Goal: Find contact information: Find contact information

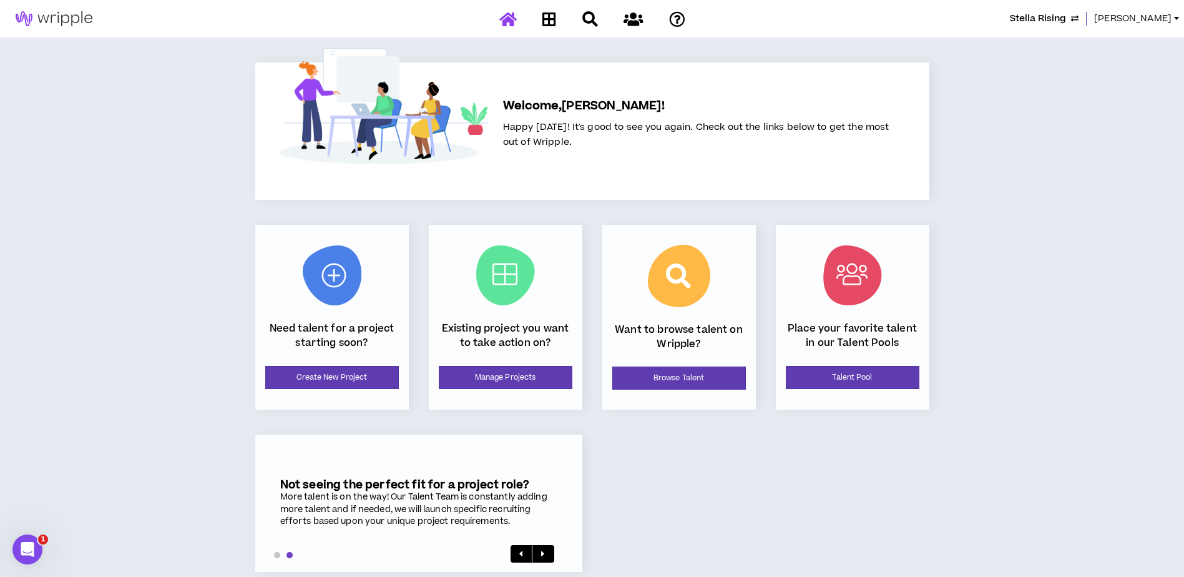
click at [1033, 18] on span "[PERSON_NAME]" at bounding box center [1133, 19] width 77 height 14
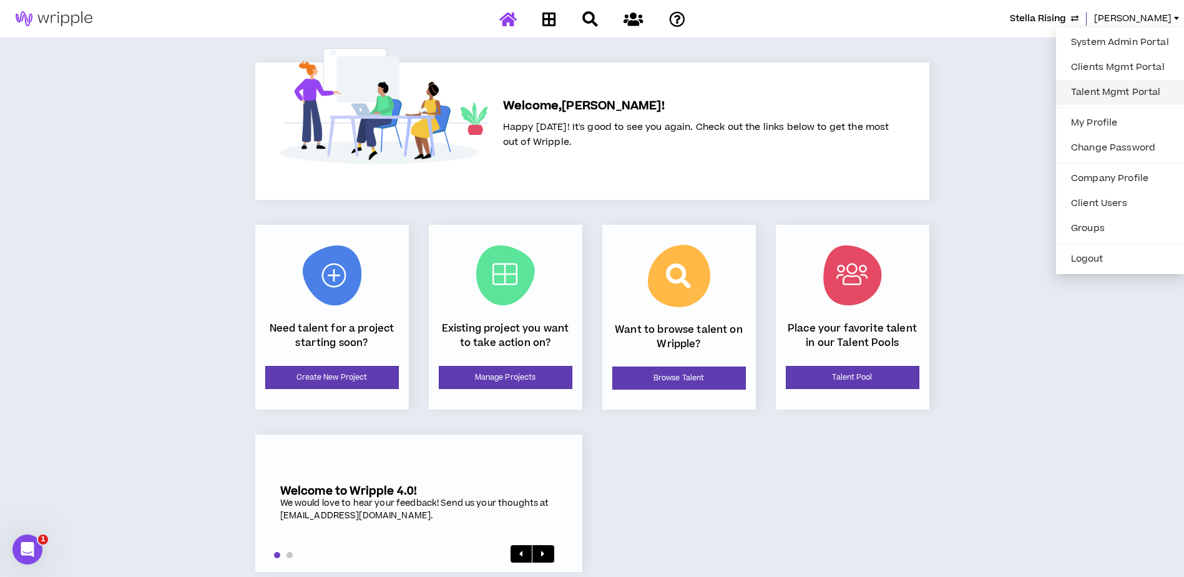
click at [1033, 94] on link "Talent Mgmt Portal" at bounding box center [1120, 92] width 113 height 19
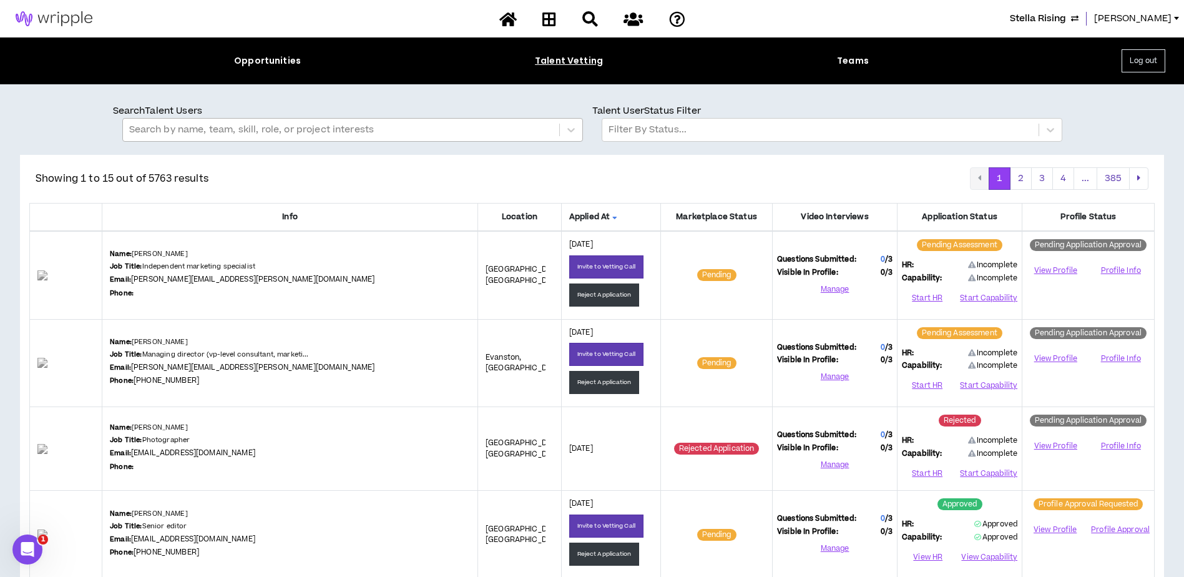
click at [337, 127] on div at bounding box center [341, 130] width 424 height 16
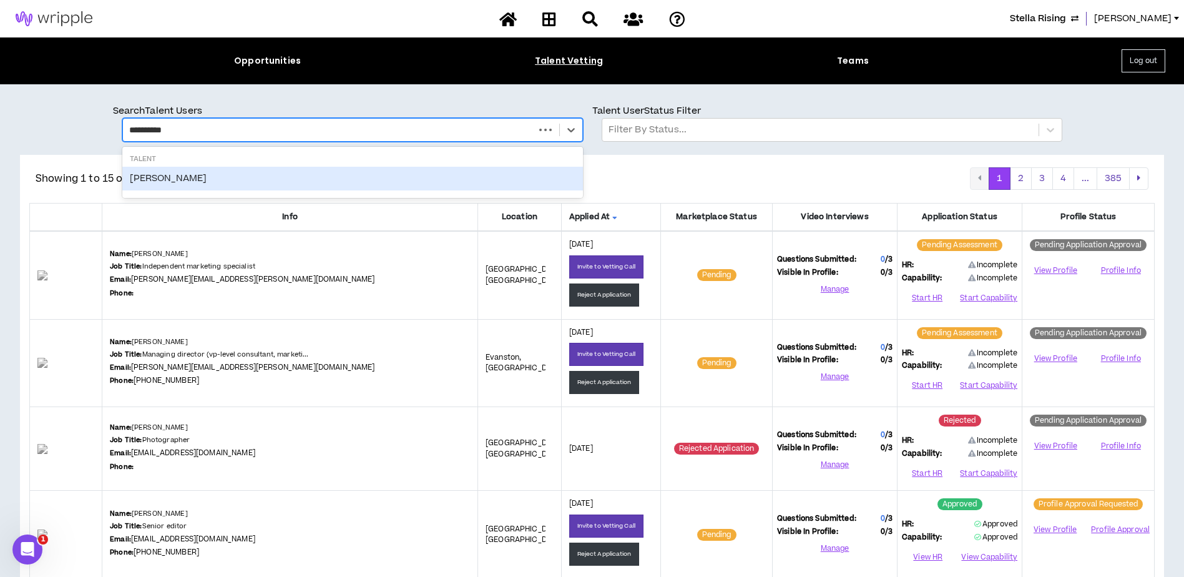
type input "**********"
click at [277, 179] on div "[PERSON_NAME]" at bounding box center [352, 179] width 461 height 24
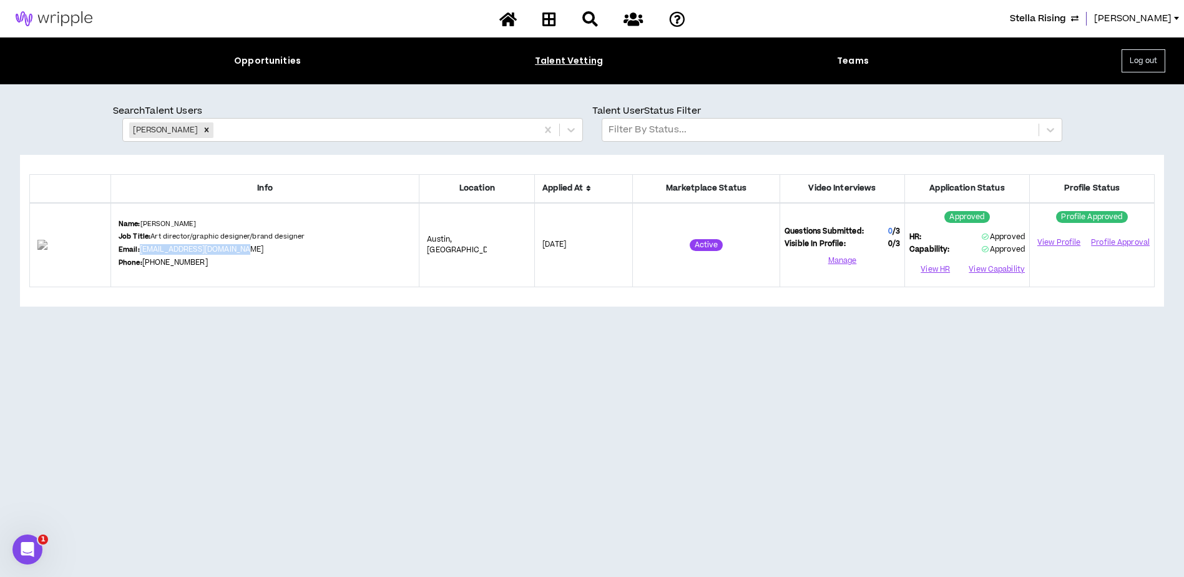
drag, startPoint x: 269, startPoint y: 249, endPoint x: 158, endPoint y: 248, distance: 111.1
click at [158, 248] on div "Name: [PERSON_NAME] Job Title: Art director/graphic designer/brand designer Ema…" at bounding box center [265, 245] width 293 height 52
copy link "[EMAIL_ADDRESS][DOMAIN_NAME]"
drag, startPoint x: 190, startPoint y: 128, endPoint x: 202, endPoint y: 128, distance: 11.9
click at [202, 128] on icon "Remove Jess Morgan" at bounding box center [206, 130] width 9 height 9
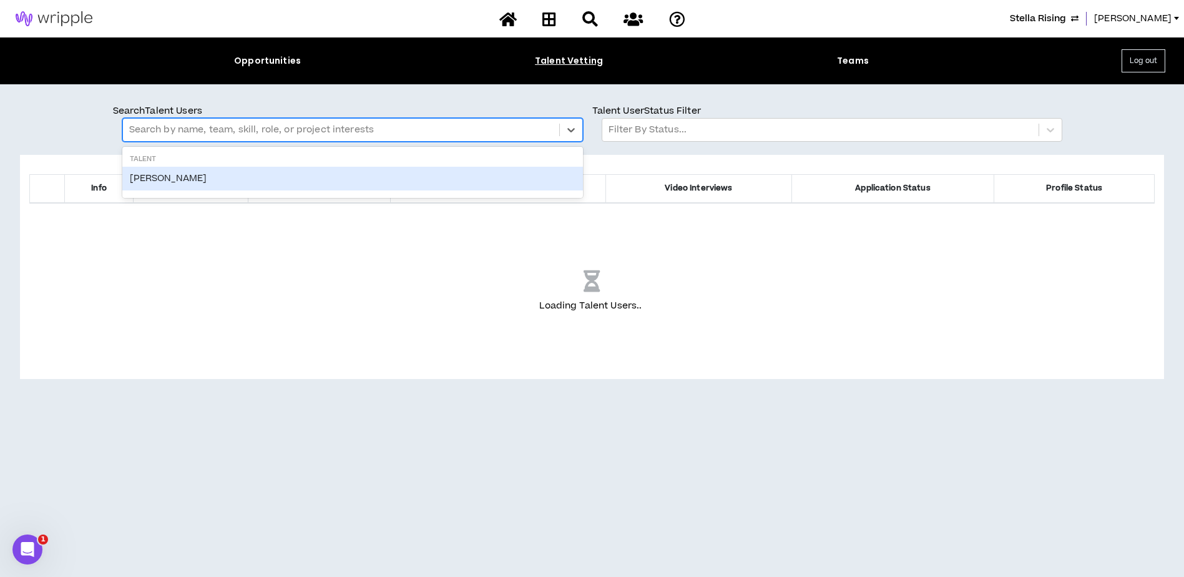
click at [201, 132] on div at bounding box center [341, 130] width 424 height 16
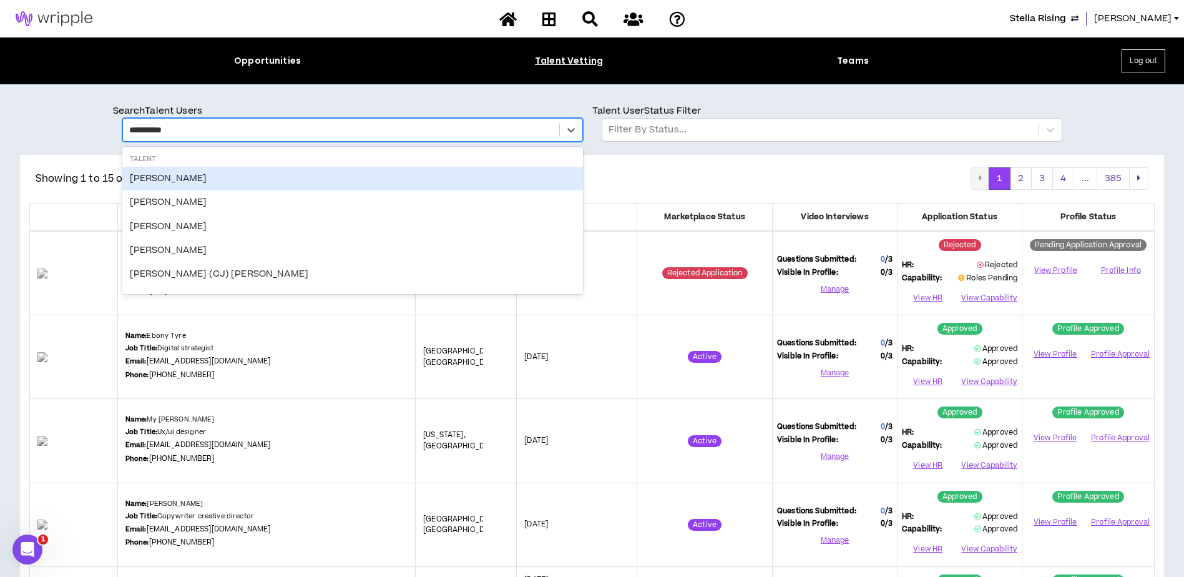
type input "**********"
click at [190, 181] on div "[PERSON_NAME]" at bounding box center [352, 179] width 461 height 24
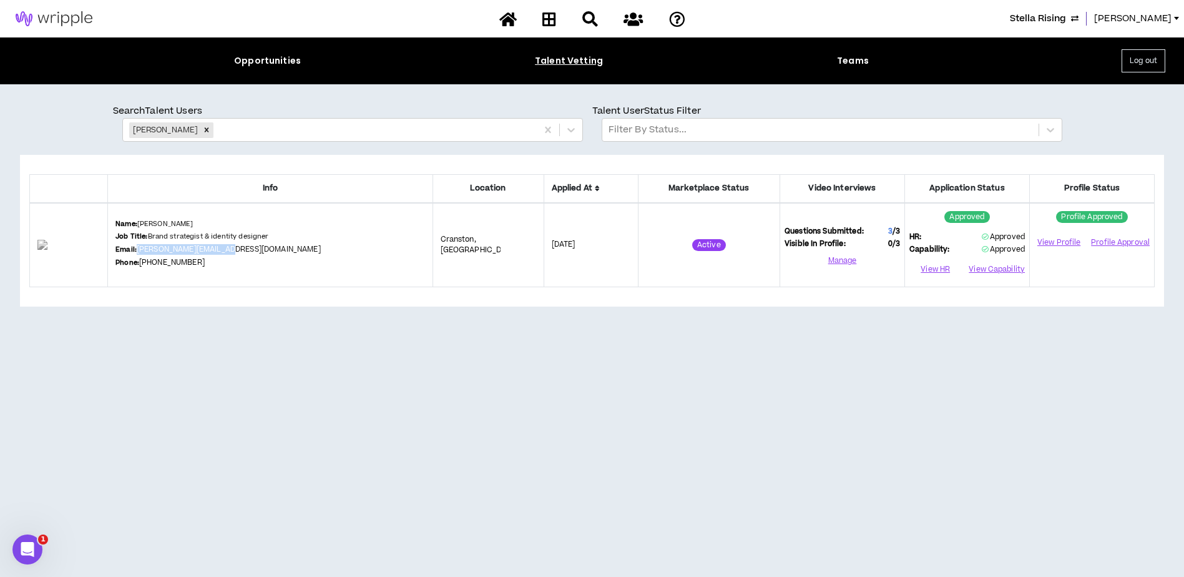
drag, startPoint x: 258, startPoint y: 250, endPoint x: 165, endPoint y: 248, distance: 93.1
click at [165, 248] on div "Name: [PERSON_NAME] Job Title: Brand strategist & identity designer Email: [PER…" at bounding box center [270, 245] width 309 height 52
copy link "[PERSON_NAME][EMAIL_ADDRESS][DOMAIN_NAME]"
